Goal: Task Accomplishment & Management: Use online tool/utility

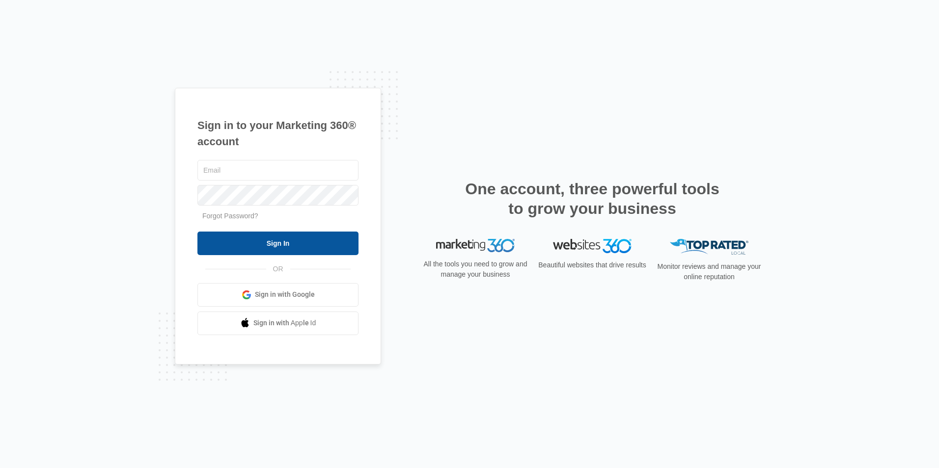
type input "[PERSON_NAME][EMAIL_ADDRESS][DOMAIN_NAME]"
click at [290, 239] on input "Sign In" at bounding box center [277, 244] width 161 height 24
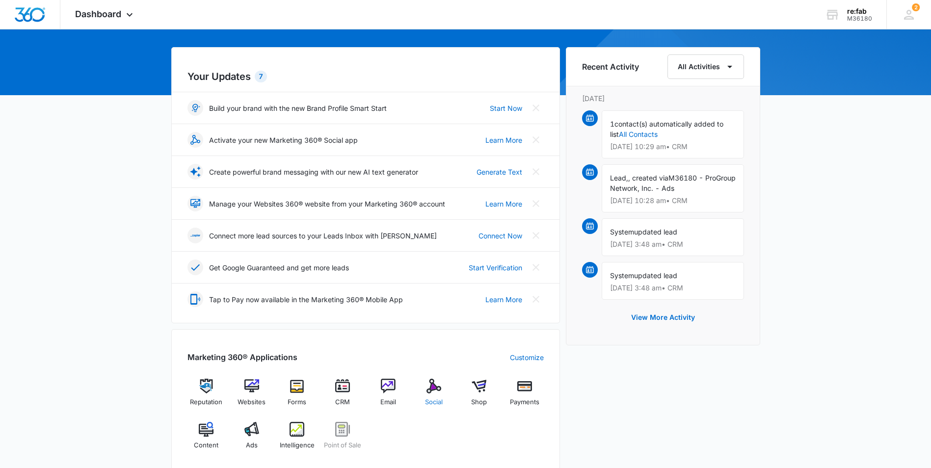
scroll to position [98, 0]
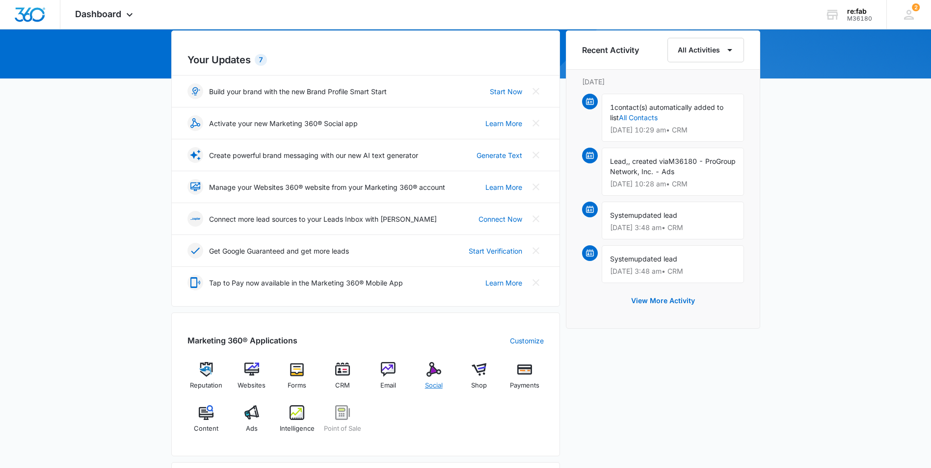
click at [433, 381] on div "Social" at bounding box center [434, 379] width 38 height 35
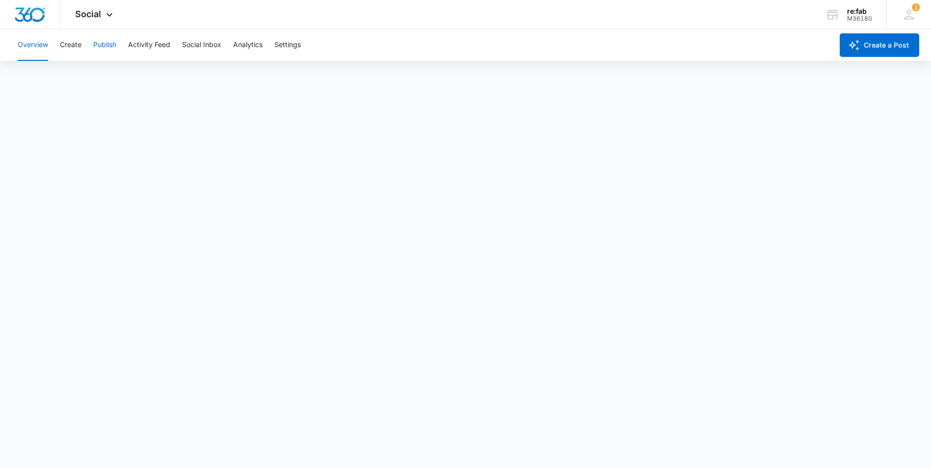
click at [114, 44] on button "Publish" at bounding box center [104, 44] width 23 height 31
